Goal: Task Accomplishment & Management: Manage account settings

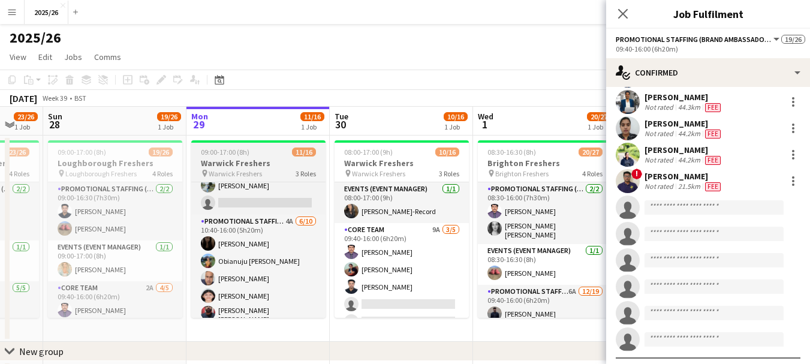
scroll to position [23, 0]
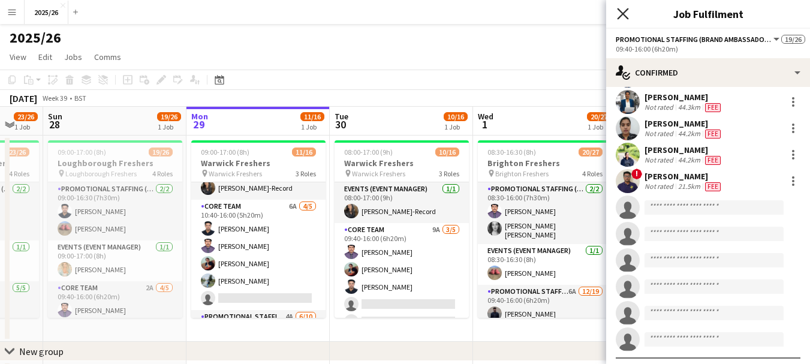
click at [627, 17] on icon at bounding box center [622, 13] width 11 height 11
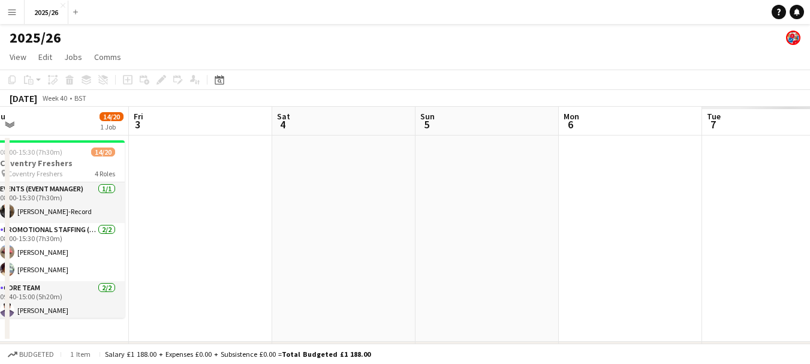
drag, startPoint x: 653, startPoint y: 216, endPoint x: 219, endPoint y: 188, distance: 434.6
click at [219, 188] on app-calendar-viewport "Sun 28 19/26 1 Job Mon 29 11/16 1 Job Tue 30 10/16 1 Job Wed 1 20/27 1 Job Thu …" at bounding box center [405, 252] width 810 height 290
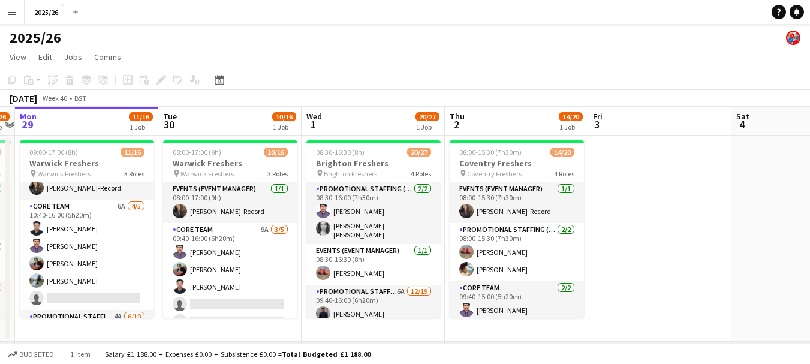
scroll to position [0, 273]
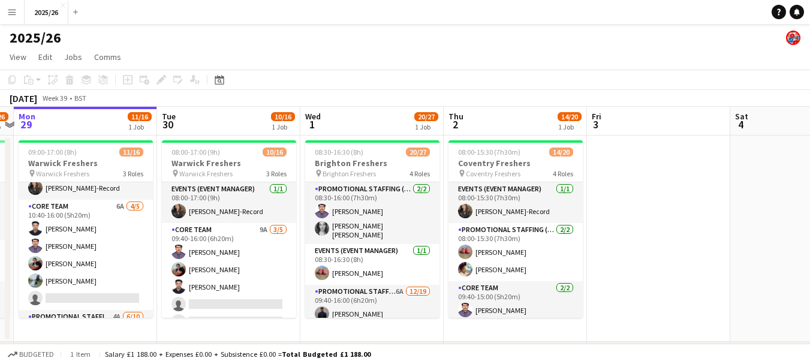
drag, startPoint x: 262, startPoint y: 167, endPoint x: 444, endPoint y: 134, distance: 185.8
click at [444, 134] on app-calendar-viewport "Sat 27 23/26 1 Job Sun 28 19/26 1 Job Mon 29 11/16 1 Job Tue 30 10/16 1 Job Wed…" at bounding box center [405, 252] width 810 height 290
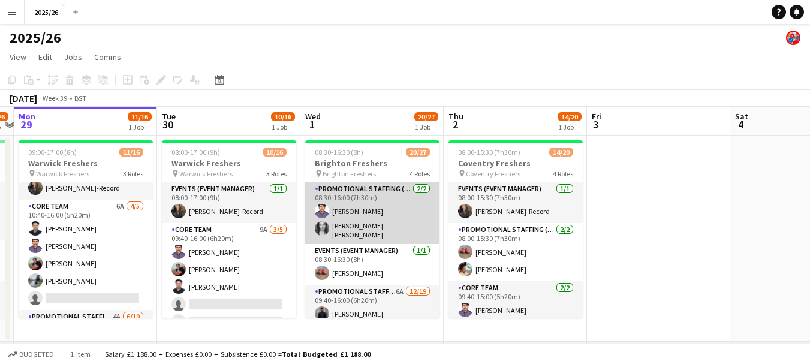
click at [404, 220] on app-card-role "Promotional Staffing (Team Leader) [DATE] 08:30-16:00 (7h30m) [PERSON_NAME] [PE…" at bounding box center [372, 213] width 134 height 62
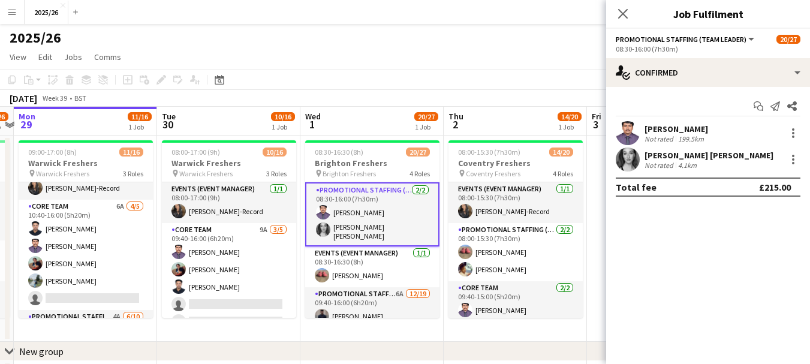
click at [672, 124] on div "[PERSON_NAME]" at bounding box center [677, 129] width 64 height 11
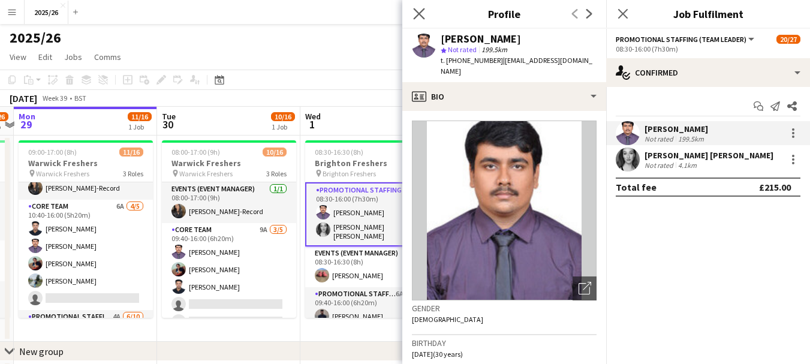
click at [413, 10] on app-icon "Close pop-in" at bounding box center [419, 13] width 17 height 17
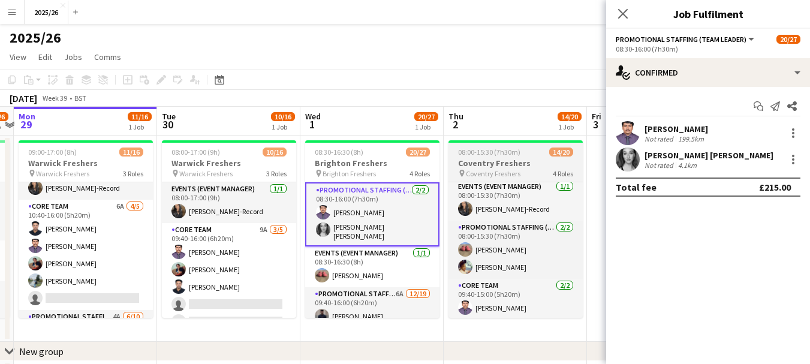
scroll to position [0, 0]
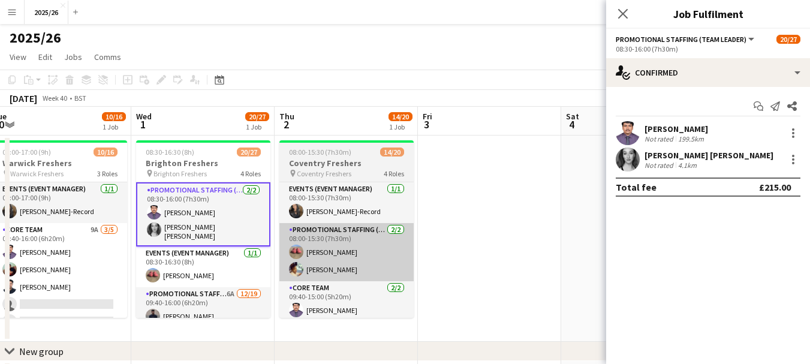
drag, startPoint x: 557, startPoint y: 225, endPoint x: 375, endPoint y: 268, distance: 186.1
click at [374, 272] on app-calendar-viewport "Sat 27 23/26 1 Job Sun 28 19/26 1 Job Mon 29 11/16 1 Job Tue 30 10/16 1 Job Wed…" at bounding box center [405, 252] width 810 height 290
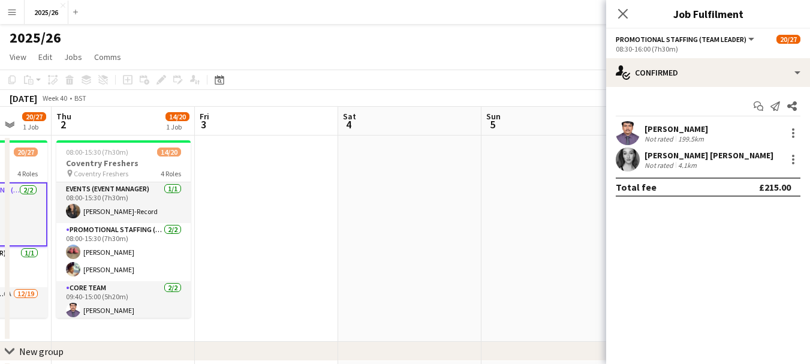
scroll to position [0, 460]
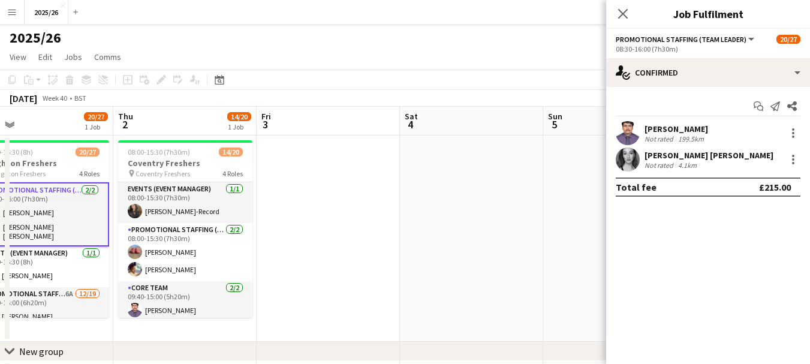
drag, startPoint x: 521, startPoint y: 218, endPoint x: 373, endPoint y: 236, distance: 148.7
click at [373, 236] on app-calendar-viewport "Sun 28 19/26 1 Job Mon 29 11/16 1 Job Tue 30 10/16 1 Job Wed 1 20/27 1 Job Thu …" at bounding box center [405, 252] width 810 height 290
drag, startPoint x: 281, startPoint y: 299, endPoint x: 690, endPoint y: 387, distance: 419.2
click at [690, 363] on html "Menu Boards Boards Boards All jobs Status Workforce Workforce My Workforce Recr…" at bounding box center [405, 208] width 810 height 417
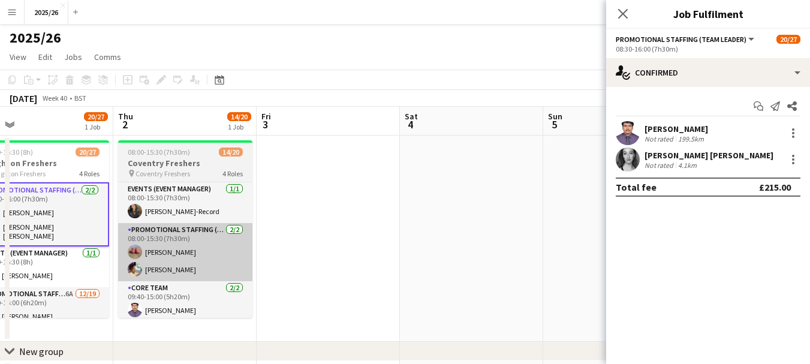
scroll to position [0, 335]
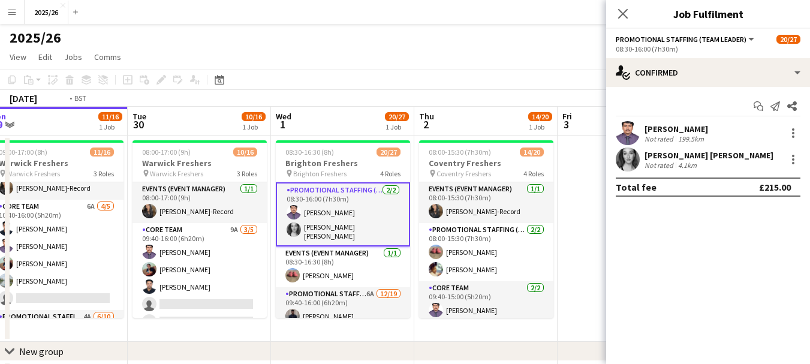
drag, startPoint x: 127, startPoint y: 175, endPoint x: 461, endPoint y: 165, distance: 334.9
click at [461, 165] on app-calendar-viewport "Sat 27 23/26 1 Job Sun 28 19/26 1 Job Mon 29 11/16 1 Job Tue 30 10/16 1 Job Wed…" at bounding box center [405, 252] width 810 height 290
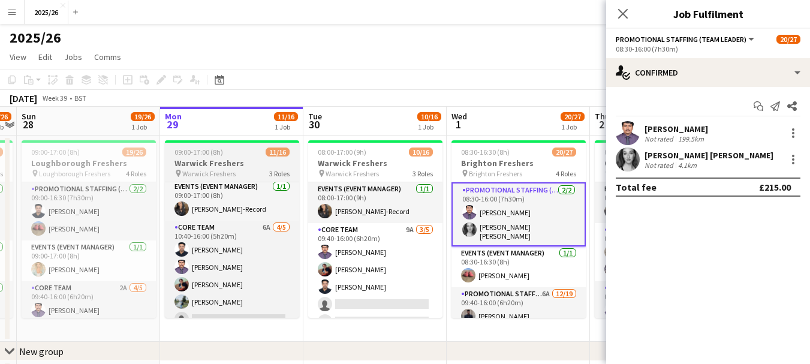
scroll to position [0, 0]
